Goal: Task Accomplishment & Management: Manage account settings

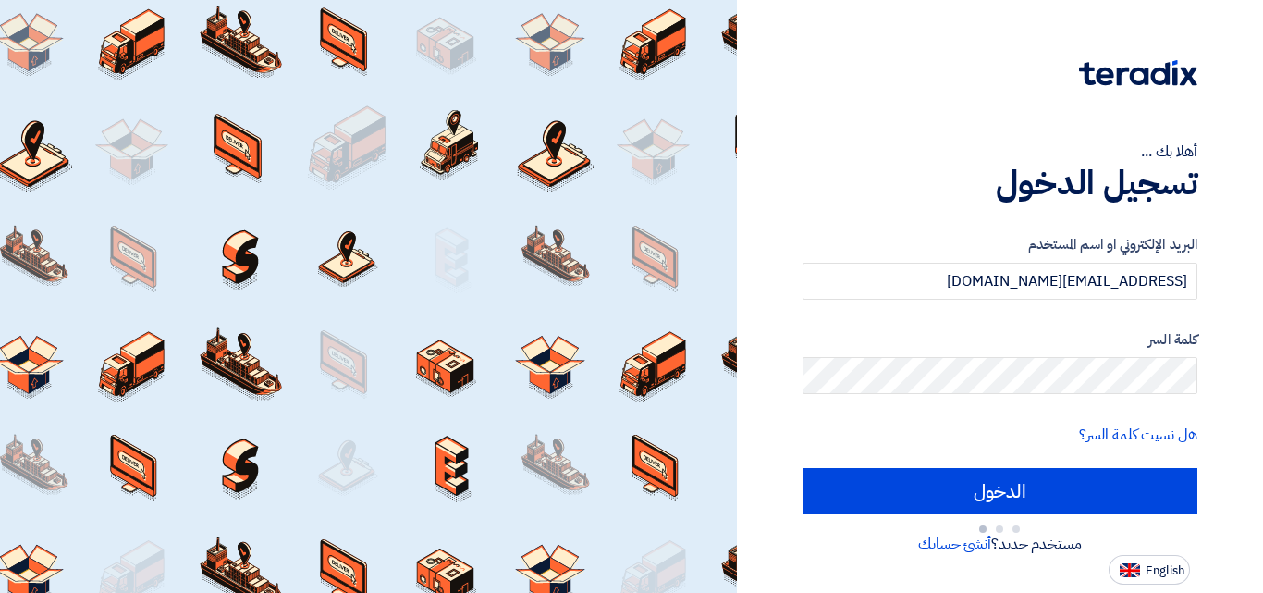
type input "Sign in"
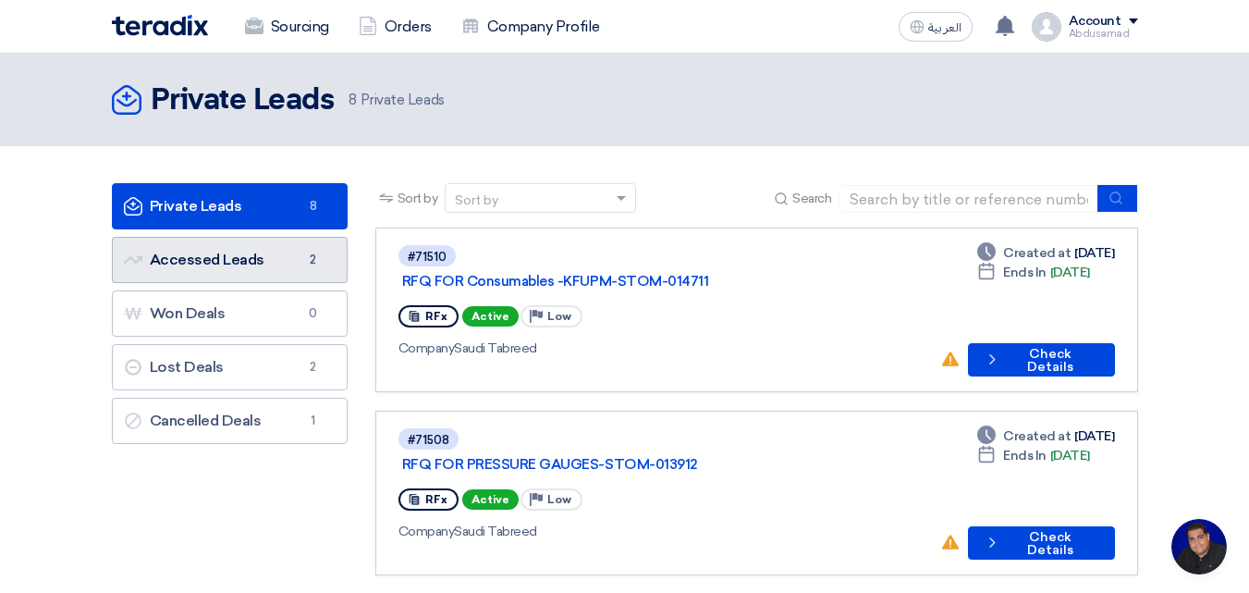
click at [239, 263] on link "Accessed Leads Accessed Leads 2" at bounding box center [230, 260] width 236 height 46
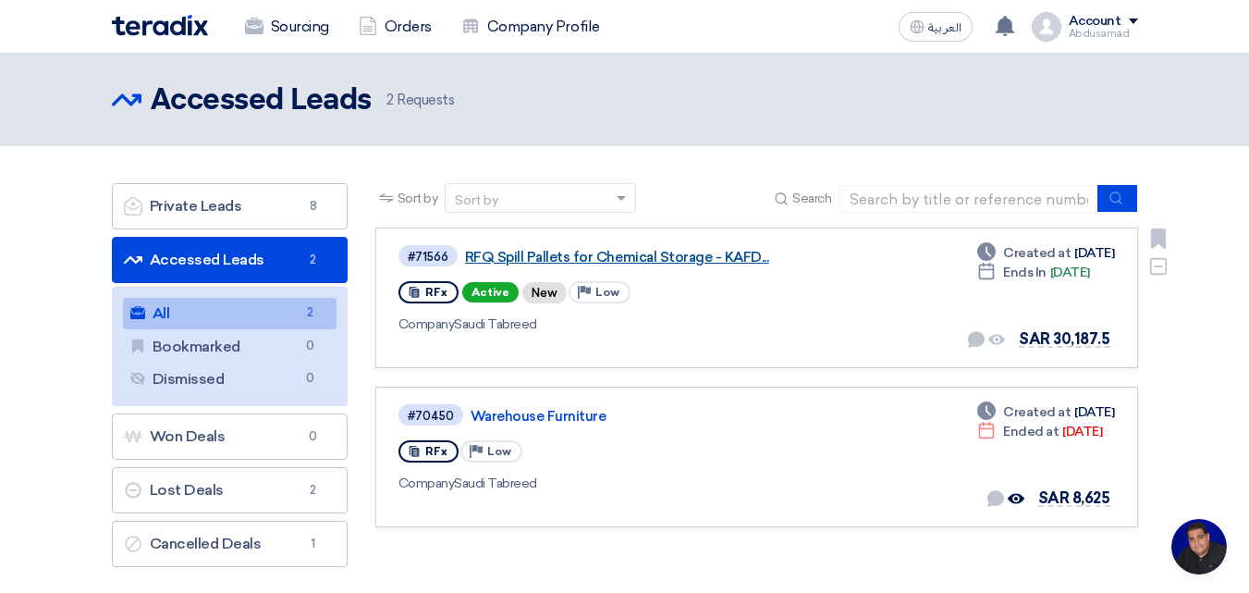
click at [534, 254] on link "RFQ Spill Pallets for Chemical Storage - KAFD..." at bounding box center [696, 257] width 462 height 17
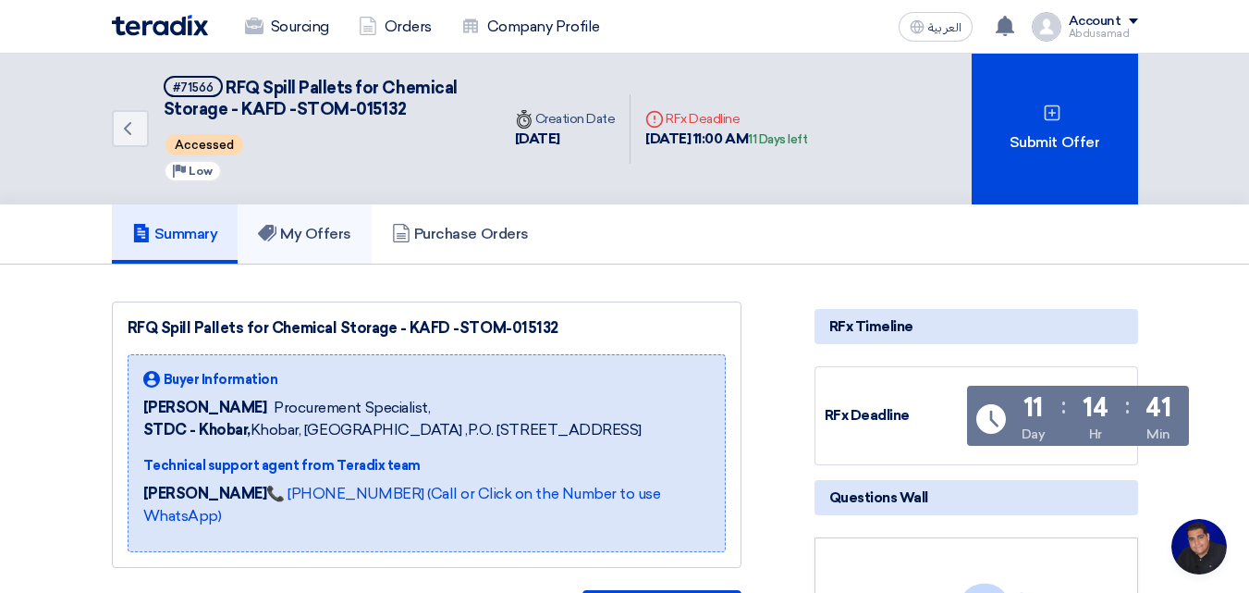
click at [349, 229] on h5 "My Offers" at bounding box center [304, 234] width 93 height 18
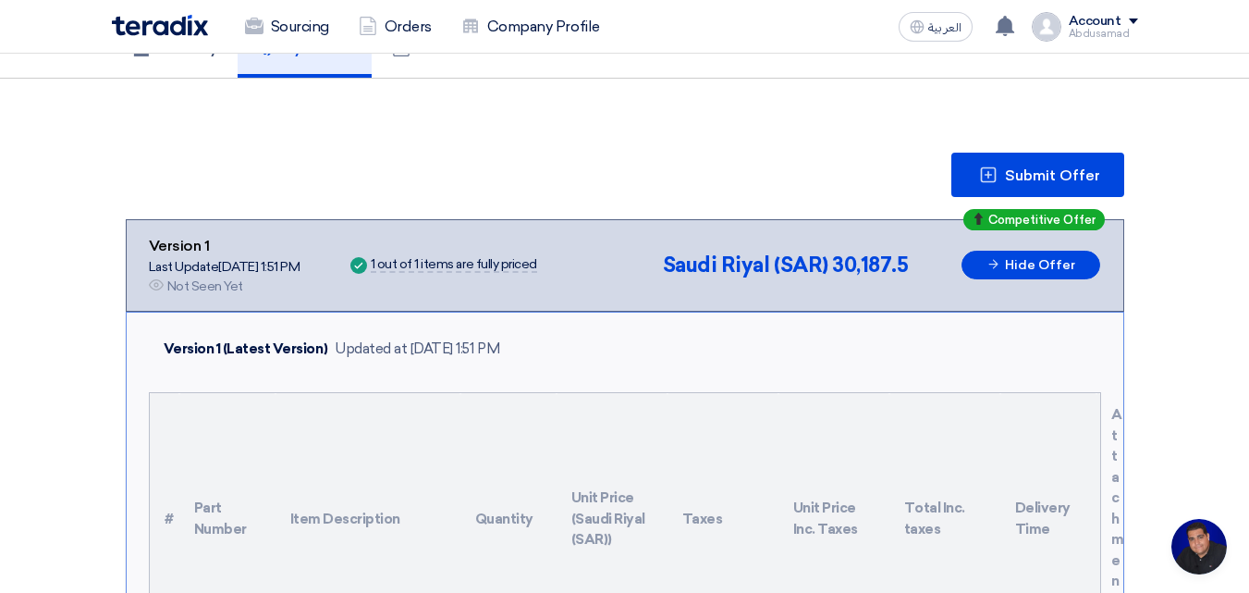
scroll to position [185, 0]
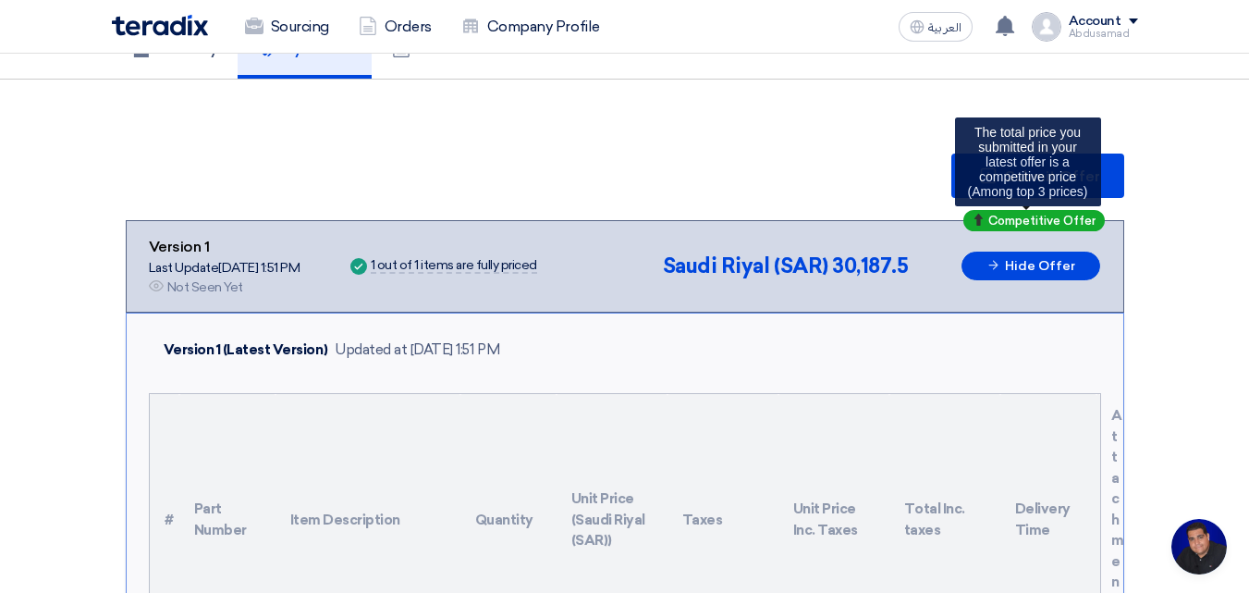
click at [1045, 225] on span "Competitive Offer" at bounding box center [1041, 221] width 107 height 12
click at [1020, 213] on div "Competitive Offer" at bounding box center [1033, 220] width 141 height 21
